Goal: Task Accomplishment & Management: Complete application form

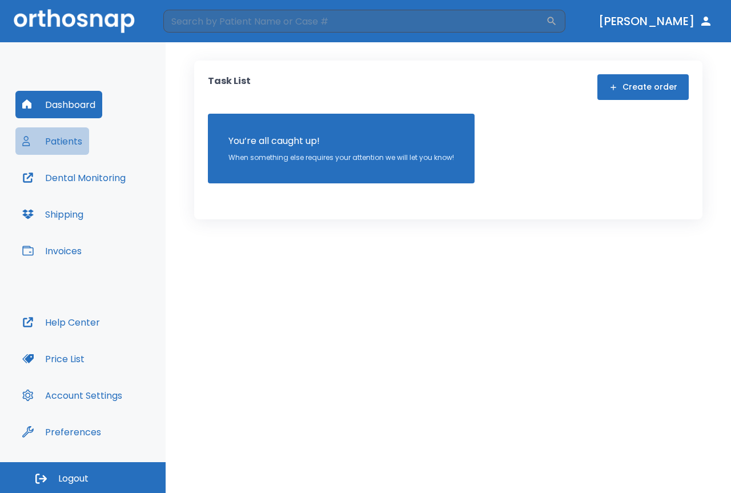
click at [69, 144] on button "Patients" at bounding box center [52, 140] width 74 height 27
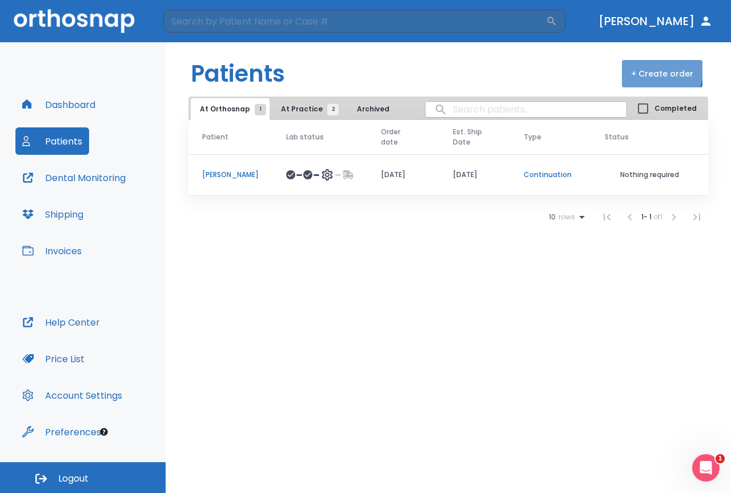
click at [657, 70] on button "+ Create order" at bounding box center [662, 73] width 81 height 27
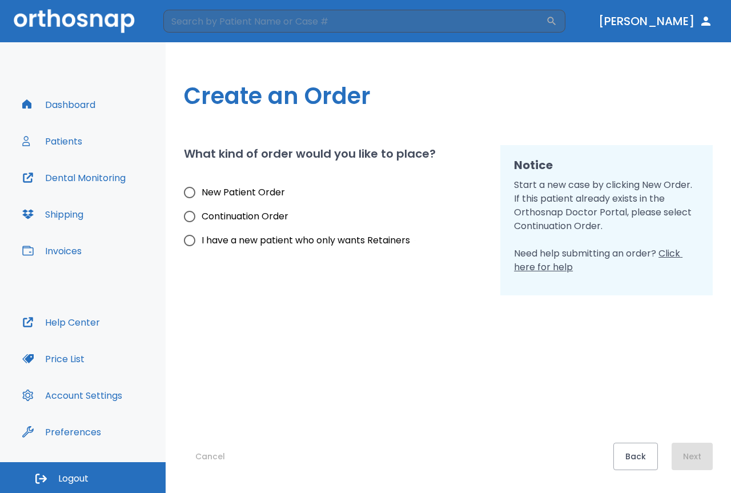
click at [314, 238] on span "I have a new patient who only wants Retainers" at bounding box center [306, 241] width 208 height 14
click at [202, 238] on input "I have a new patient who only wants Retainers" at bounding box center [190, 240] width 24 height 24
radio input "true"
click at [690, 454] on button "Next" at bounding box center [692, 456] width 41 height 27
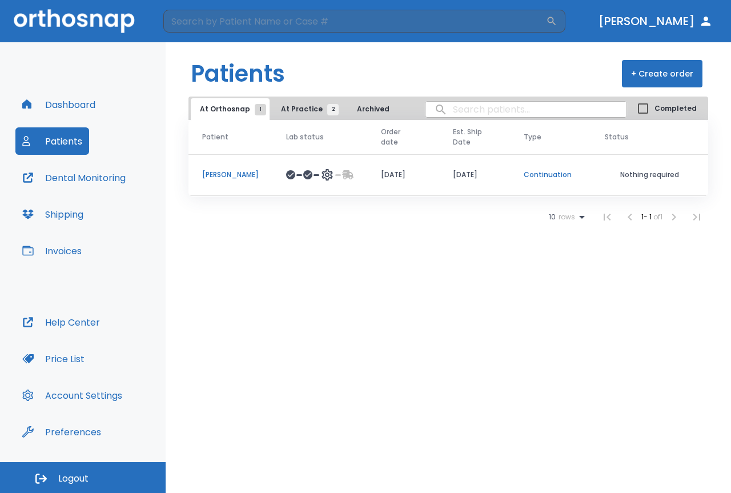
click at [327, 108] on span "2" at bounding box center [332, 109] width 11 height 11
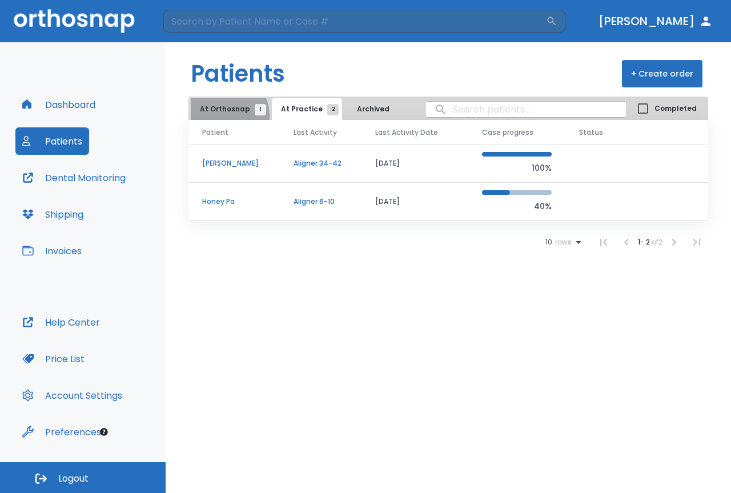
click at [224, 115] on button "At Orthosnap 1" at bounding box center [230, 109] width 79 height 22
